Goal: Navigation & Orientation: Find specific page/section

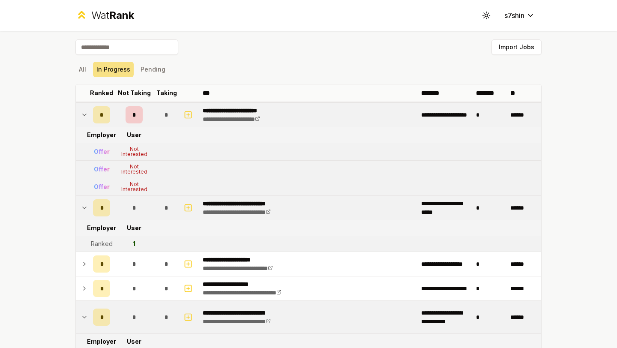
click at [85, 108] on td at bounding box center [83, 115] width 14 height 24
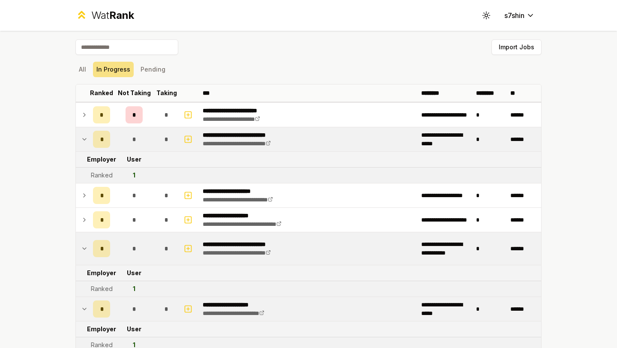
click at [86, 146] on td at bounding box center [83, 139] width 14 height 24
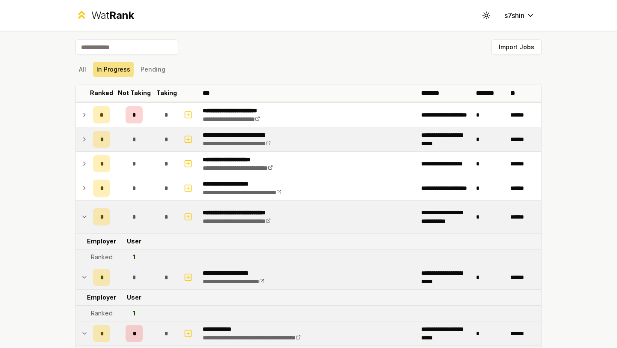
click at [86, 146] on td at bounding box center [83, 139] width 14 height 24
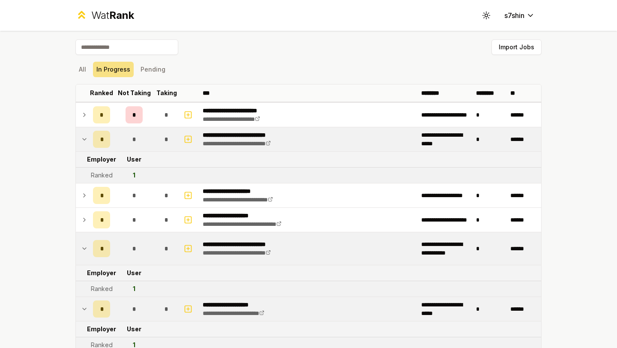
click at [85, 140] on icon at bounding box center [84, 139] width 7 height 10
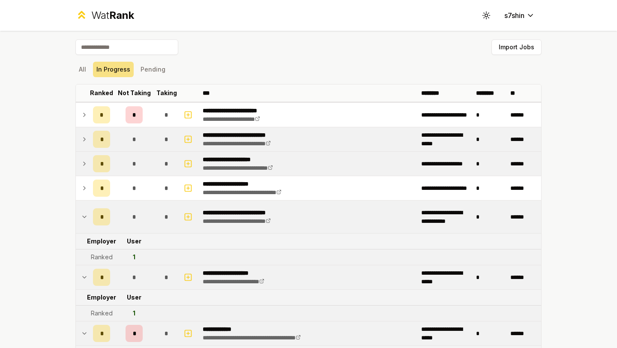
click at [87, 174] on td at bounding box center [83, 164] width 14 height 24
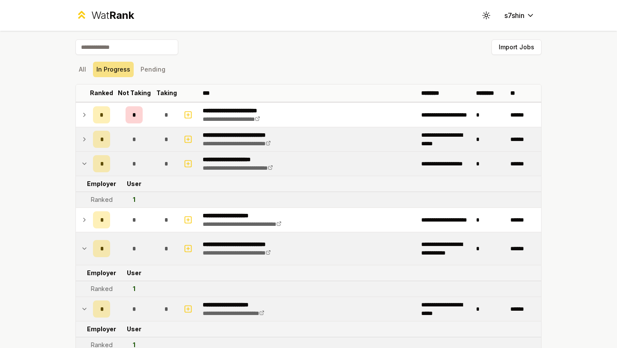
click at [87, 174] on td at bounding box center [83, 164] width 14 height 24
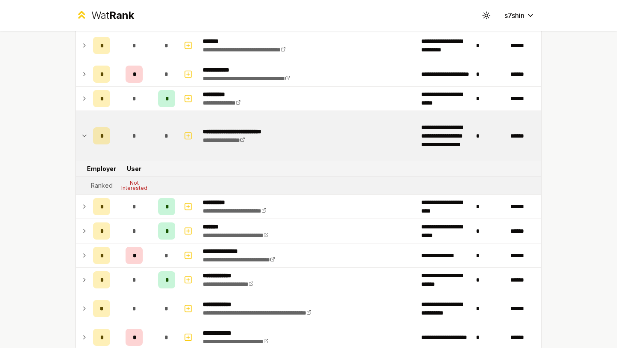
scroll to position [499, 0]
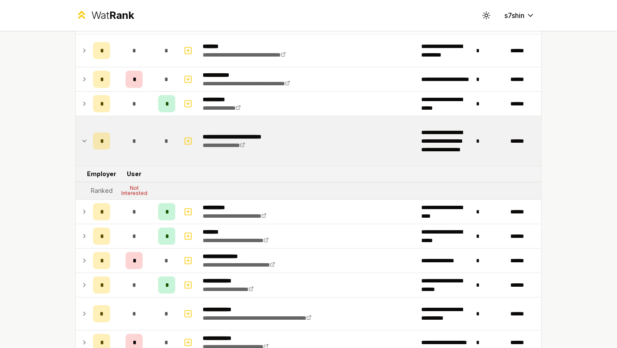
click at [85, 134] on td at bounding box center [83, 141] width 14 height 50
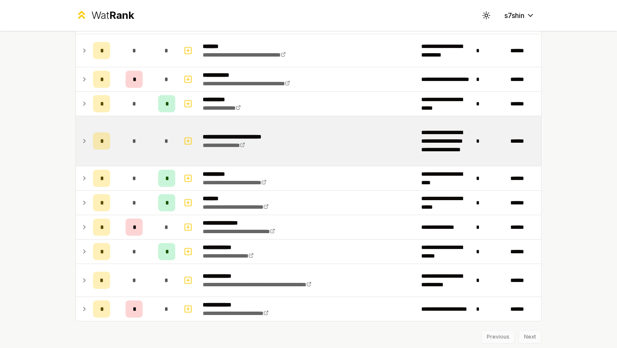
click at [85, 134] on td at bounding box center [83, 141] width 14 height 50
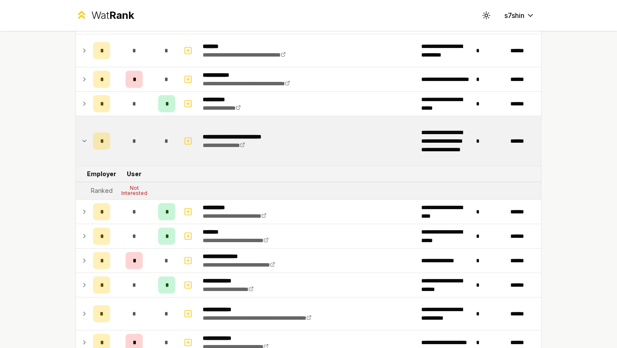
click at [85, 134] on td at bounding box center [83, 141] width 14 height 50
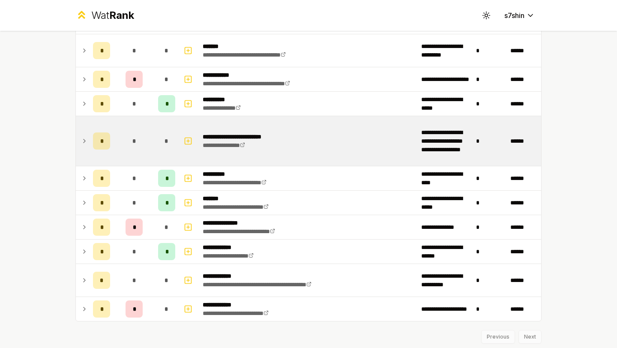
click at [85, 134] on td at bounding box center [83, 141] width 14 height 50
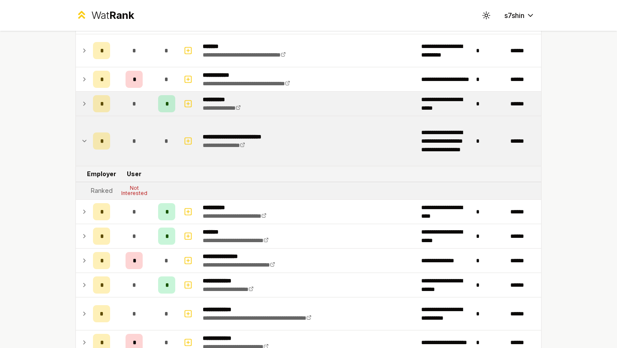
click at [85, 109] on td at bounding box center [83, 104] width 14 height 24
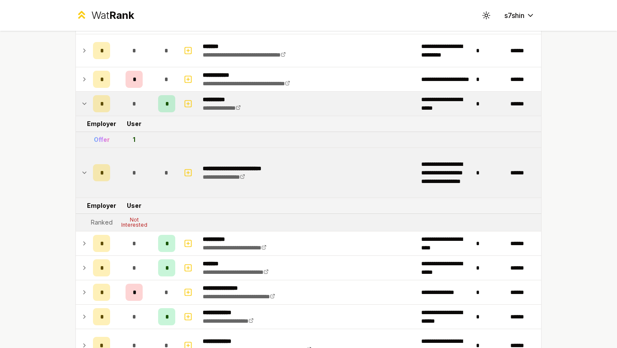
click at [85, 109] on td at bounding box center [83, 104] width 14 height 24
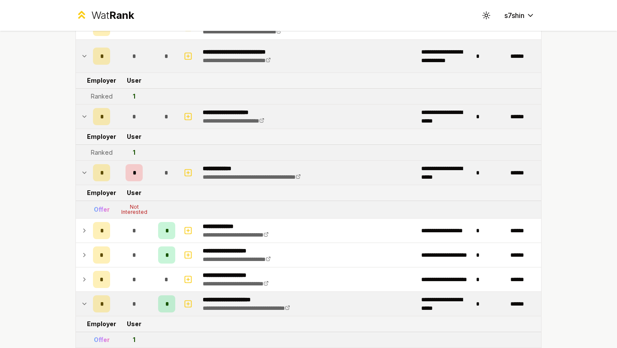
scroll to position [161, 0]
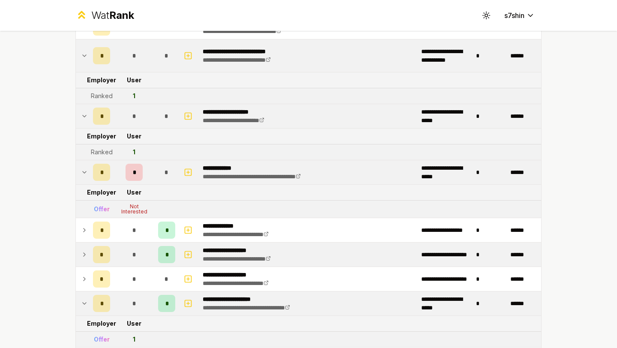
click at [144, 245] on td "*" at bounding box center [134, 255] width 41 height 24
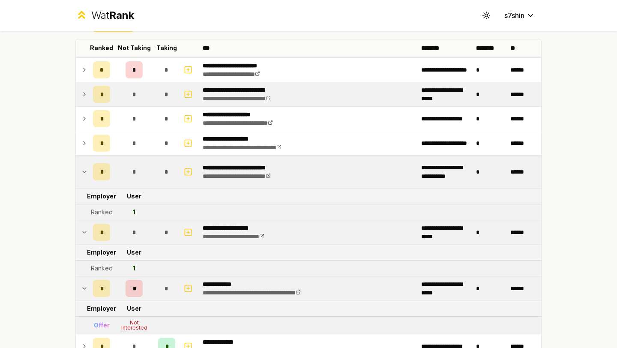
scroll to position [0, 0]
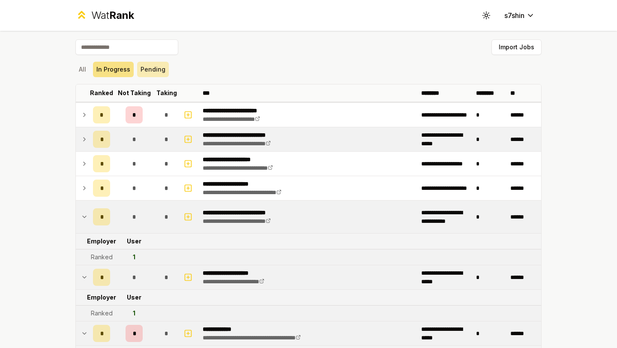
click at [150, 69] on button "Pending" at bounding box center [153, 69] width 32 height 15
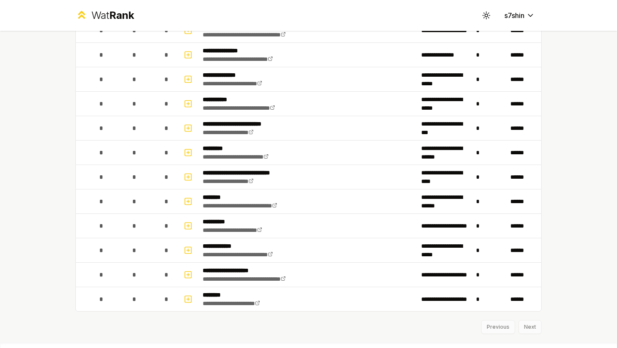
scroll to position [1466, 0]
